Goal: Book appointment/travel/reservation

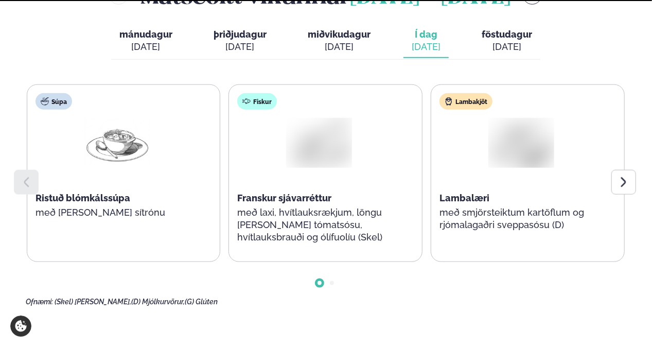
scroll to position [515, 0]
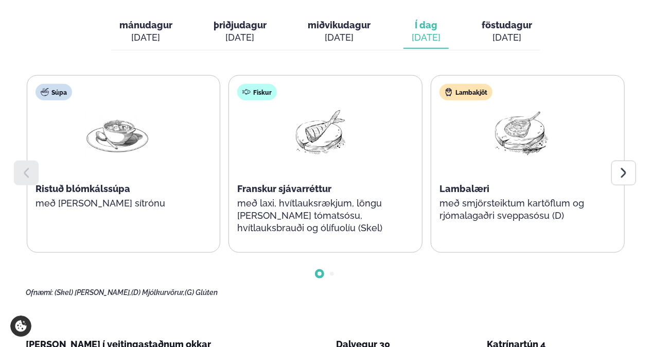
click at [626, 167] on icon at bounding box center [624, 173] width 12 height 12
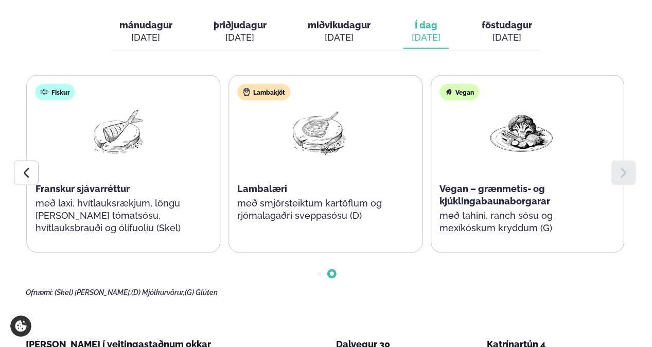
click at [519, 31] on div "[DATE]" at bounding box center [507, 37] width 50 height 12
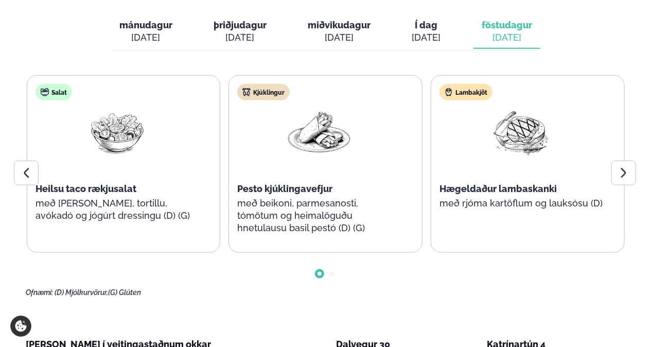
click at [622, 167] on icon at bounding box center [624, 173] width 12 height 12
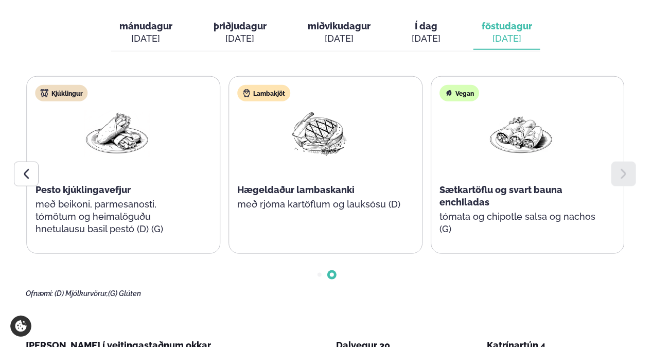
scroll to position [360, 0]
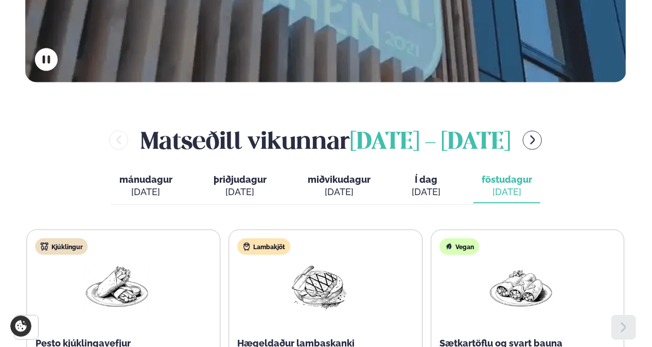
click at [542, 131] on button "menu-btn-right" at bounding box center [532, 140] width 19 height 19
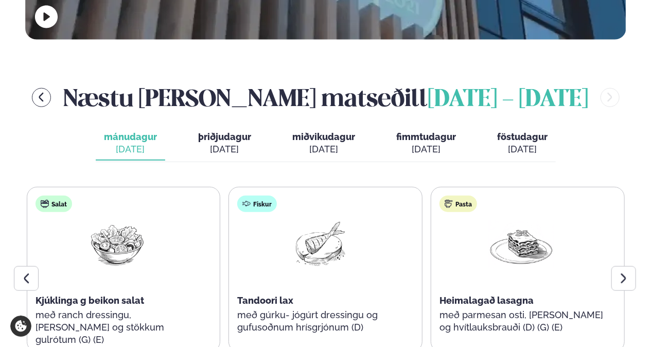
scroll to position [463, 0]
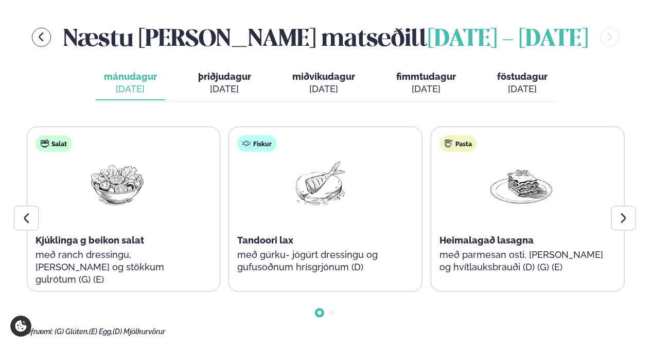
click at [621, 212] on icon at bounding box center [624, 218] width 12 height 12
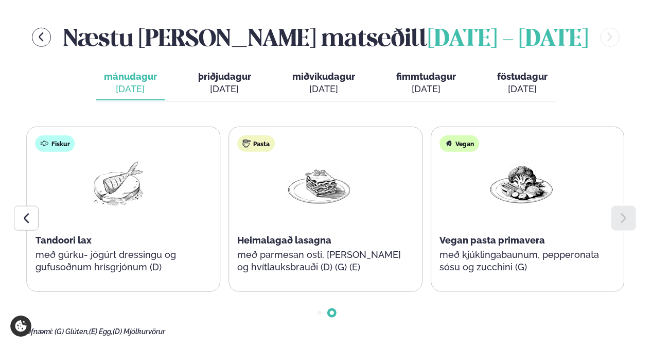
click at [232, 83] on div "[DATE]" at bounding box center [224, 89] width 53 height 12
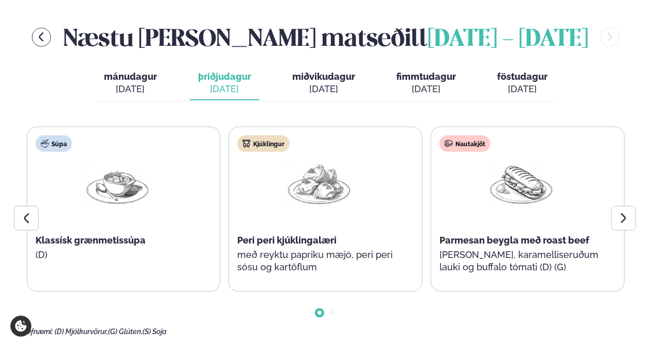
click at [618, 212] on icon at bounding box center [624, 218] width 12 height 12
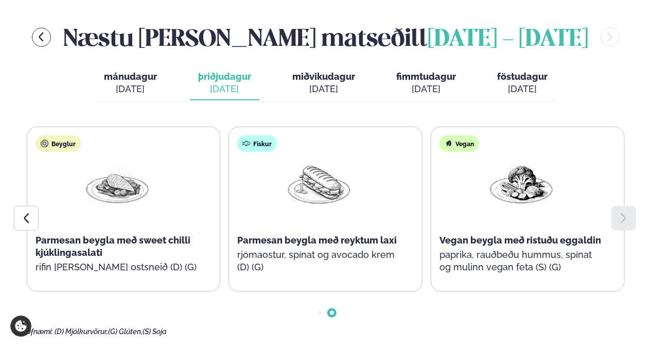
click at [348, 83] on div "[DATE]" at bounding box center [323, 89] width 63 height 12
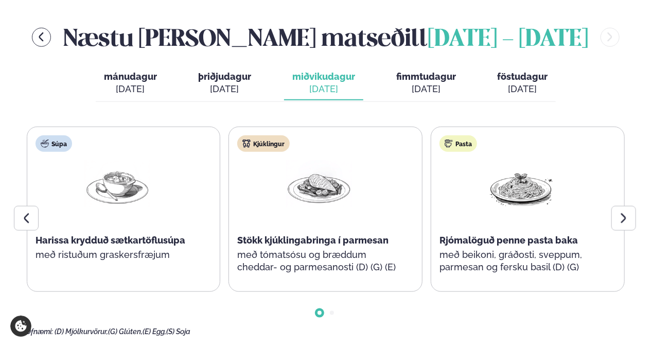
click at [622, 212] on icon at bounding box center [624, 218] width 12 height 12
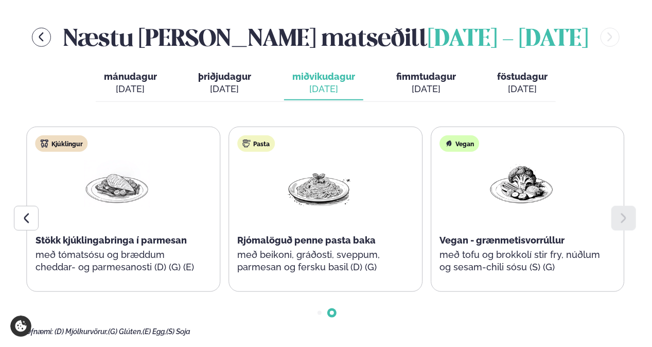
click at [431, 83] on div "[DATE]" at bounding box center [426, 89] width 60 height 12
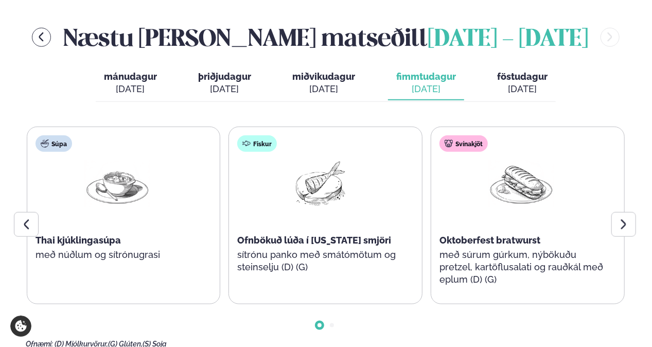
click at [623, 212] on div at bounding box center [623, 224] width 25 height 25
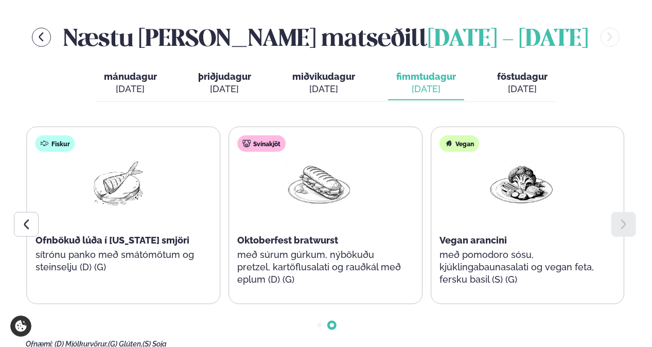
click at [508, 83] on div "[DATE]" at bounding box center [522, 89] width 50 height 12
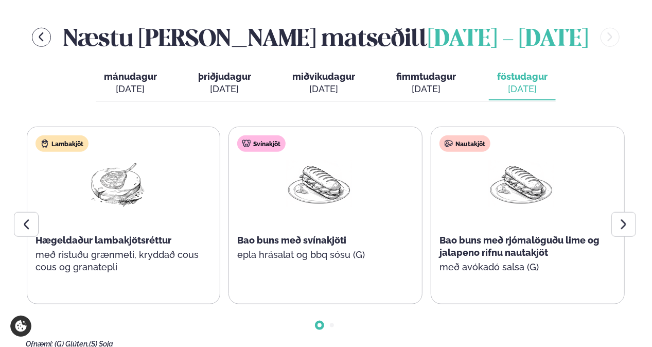
click at [624, 219] on icon at bounding box center [623, 224] width 5 height 10
